Goal: Navigation & Orientation: Find specific page/section

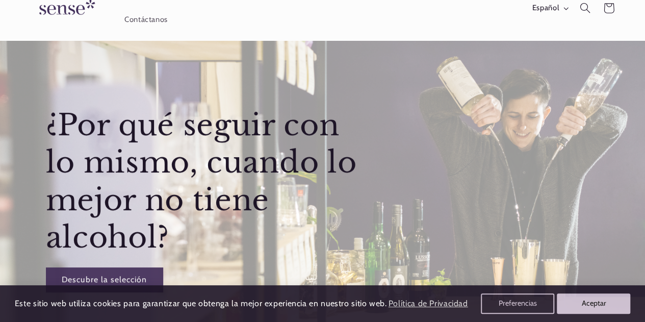
scroll to position [102, 0]
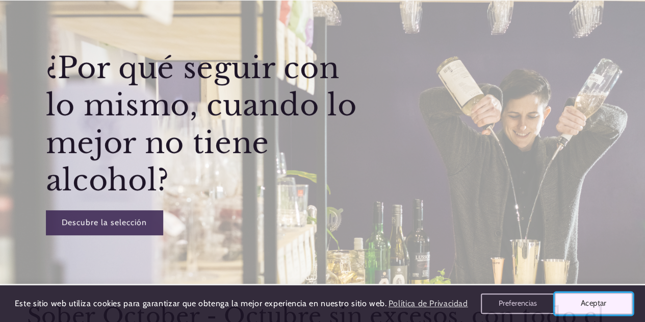
click at [597, 304] on button "Aceptar" at bounding box center [593, 302] width 78 height 21
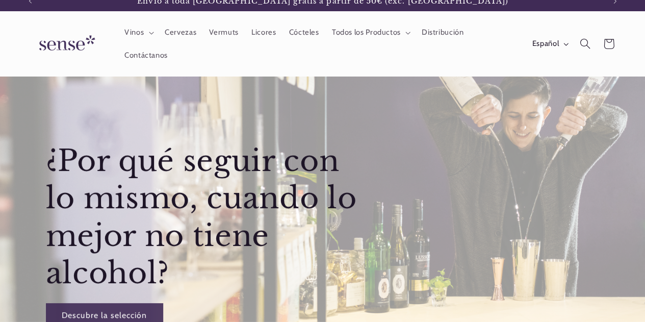
scroll to position [0, 0]
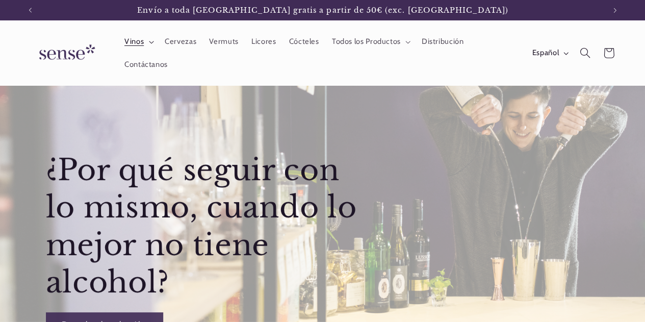
click at [144, 46] on summary "Vinos" at bounding box center [138, 42] width 40 height 22
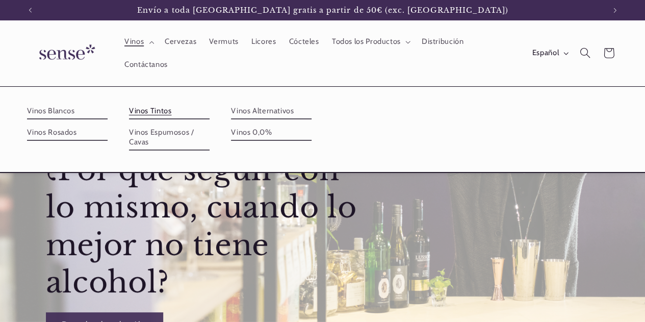
click at [156, 110] on link "Vinos Tintos" at bounding box center [169, 111] width 81 height 16
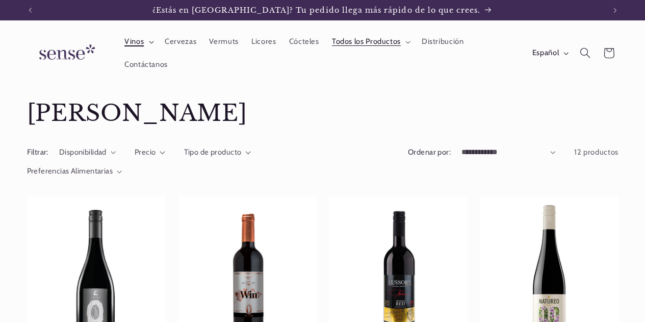
click at [142, 46] on span "Vinos" at bounding box center [133, 42] width 19 height 10
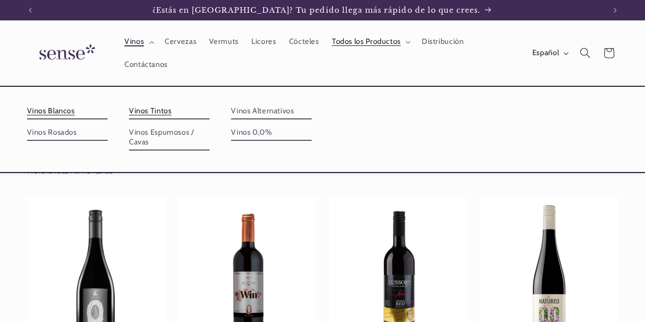
click at [56, 110] on link "Vinos Blancos" at bounding box center [67, 111] width 81 height 16
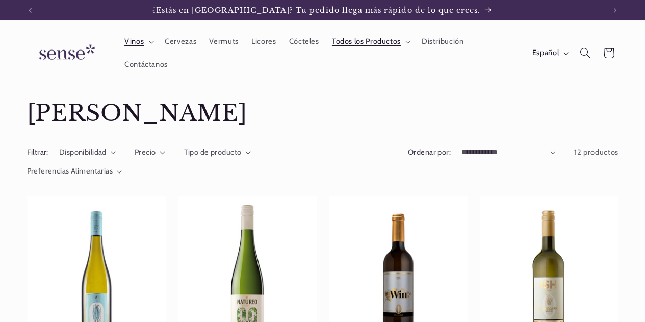
click at [596, 155] on span "12 productos" at bounding box center [596, 151] width 44 height 9
click at [433, 112] on h1 "Colección: [PERSON_NAME]" at bounding box center [322, 113] width 591 height 29
